Goal: Check status: Check status

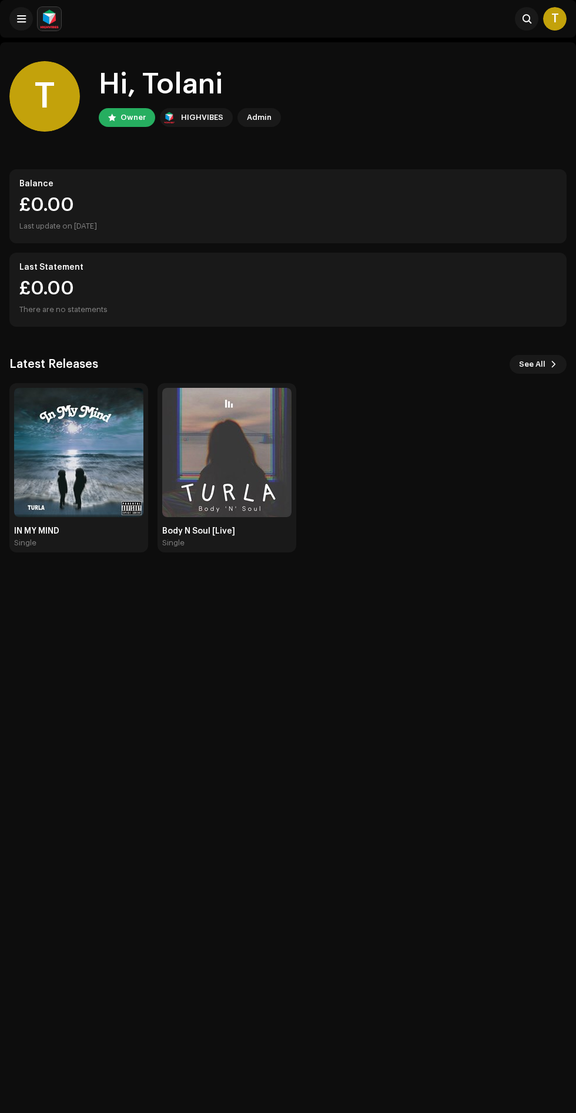
click at [72, 407] on img at bounding box center [78, 452] width 129 height 129
click at [85, 400] on img at bounding box center [78, 452] width 129 height 129
click at [81, 398] on img at bounding box center [78, 452] width 129 height 129
click at [81, 404] on img at bounding box center [78, 452] width 129 height 129
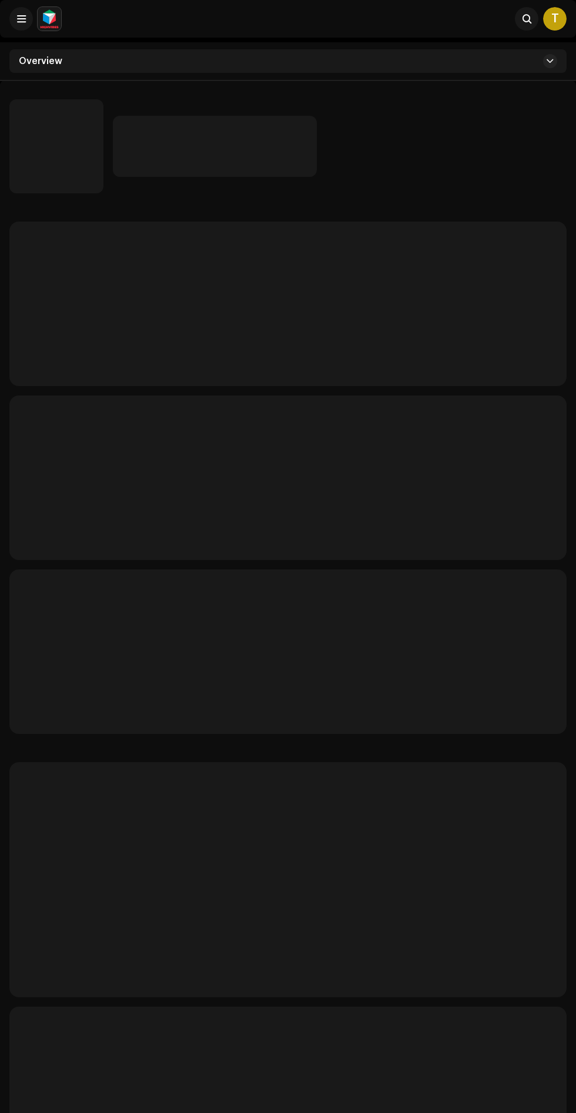
click at [132, 435] on p-skeleton at bounding box center [287, 477] width 557 height 165
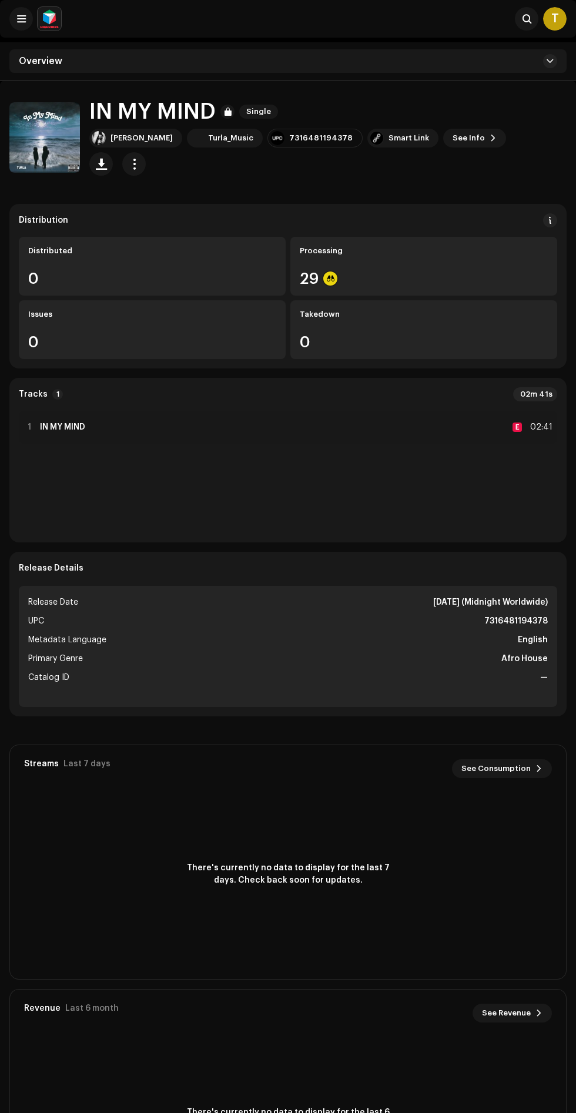
click at [399, 246] on div "Processing" at bounding box center [424, 250] width 248 height 9
